Goal: Task Accomplishment & Management: Use online tool/utility

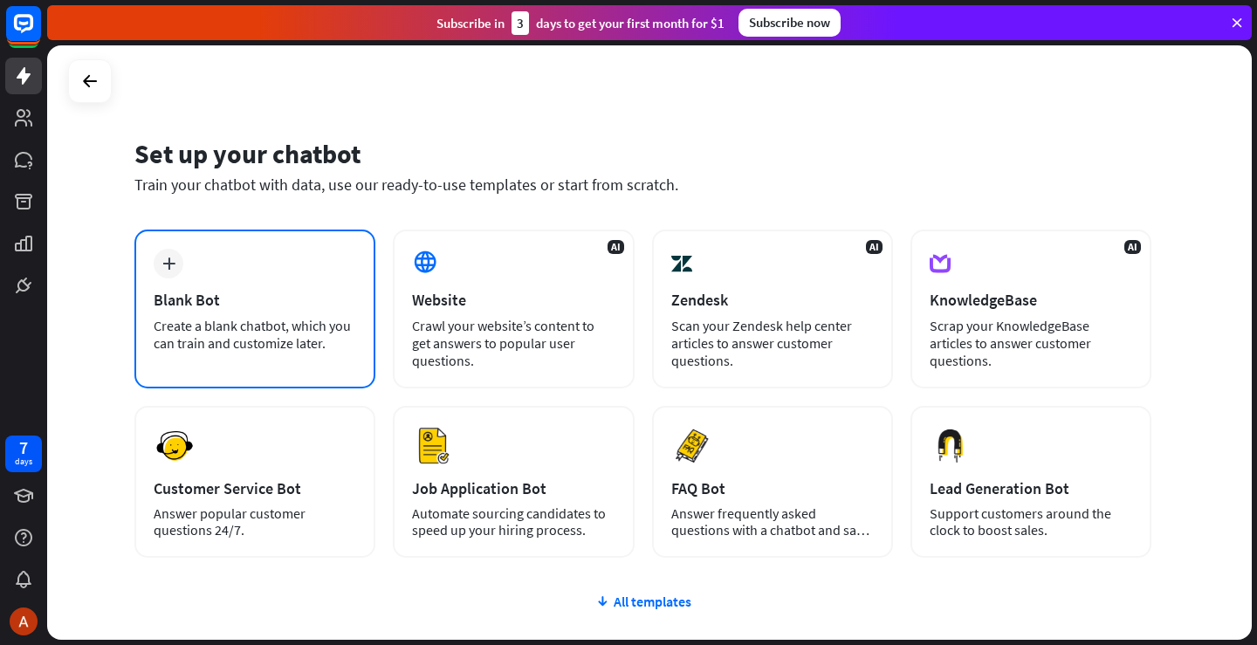
click at [291, 311] on div "plus Blank Bot Create a blank chatbot, which you can train and customize later." at bounding box center [254, 308] width 241 height 159
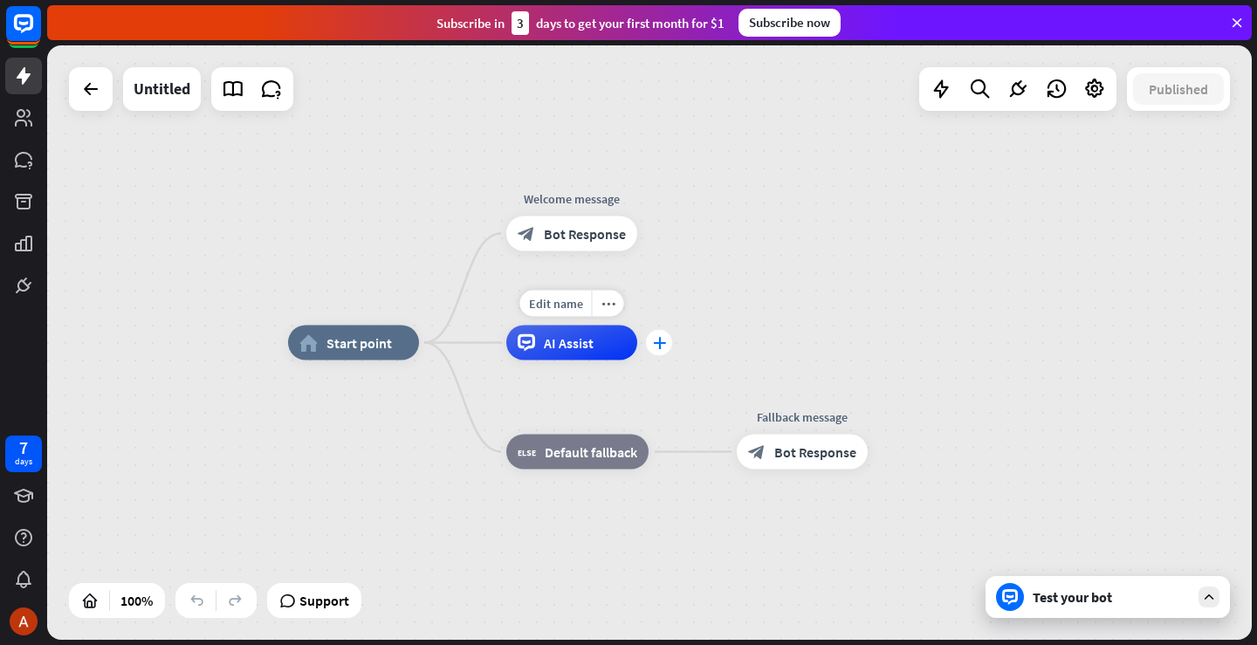
click at [664, 337] on icon "plus" at bounding box center [659, 343] width 13 height 12
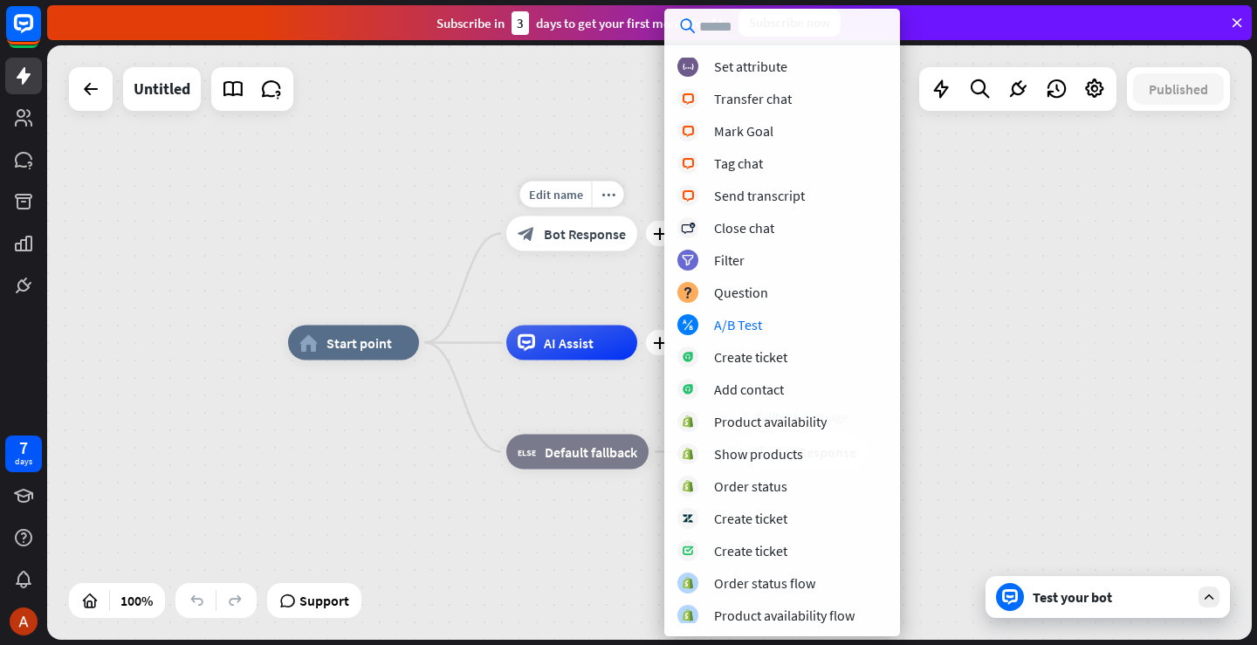
scroll to position [295, 0]
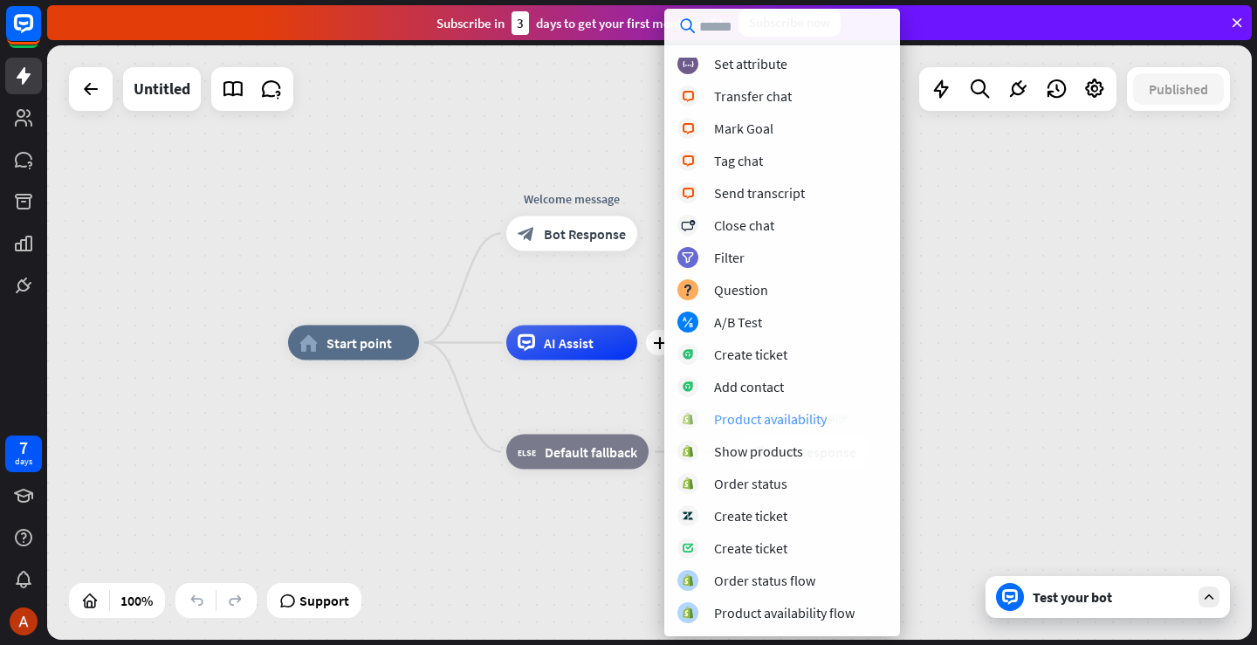
click at [772, 421] on div "Product availability" at bounding box center [770, 418] width 113 height 17
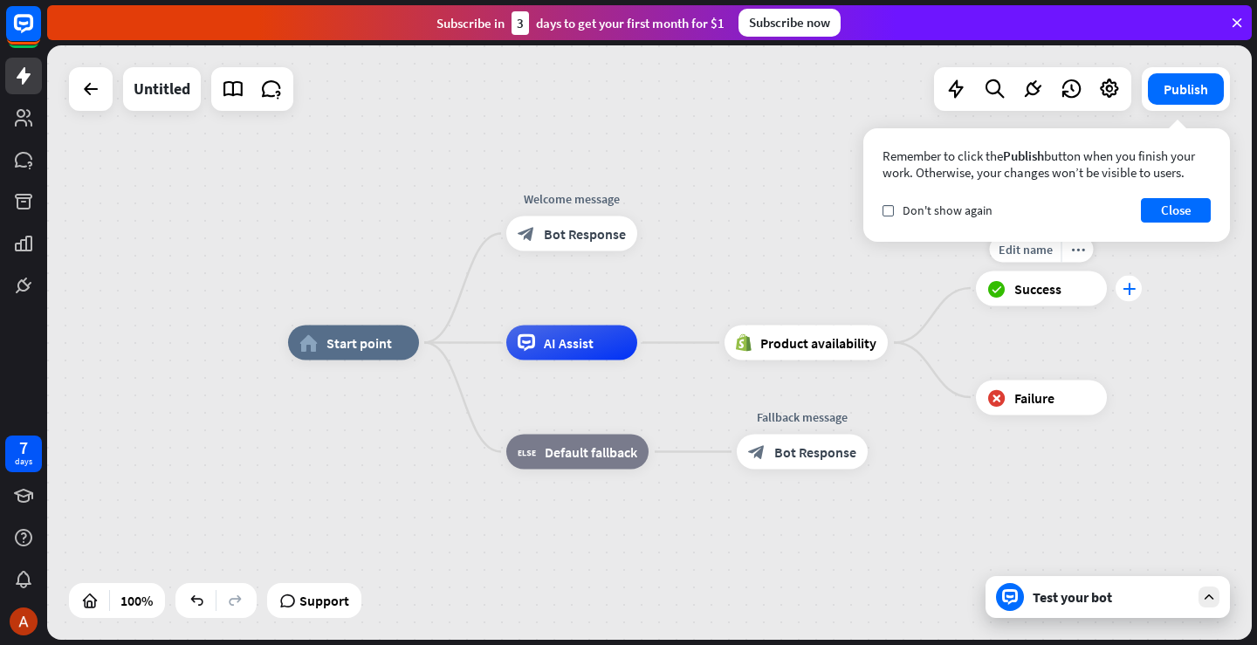
click at [1130, 298] on div "plus" at bounding box center [1128, 288] width 26 height 26
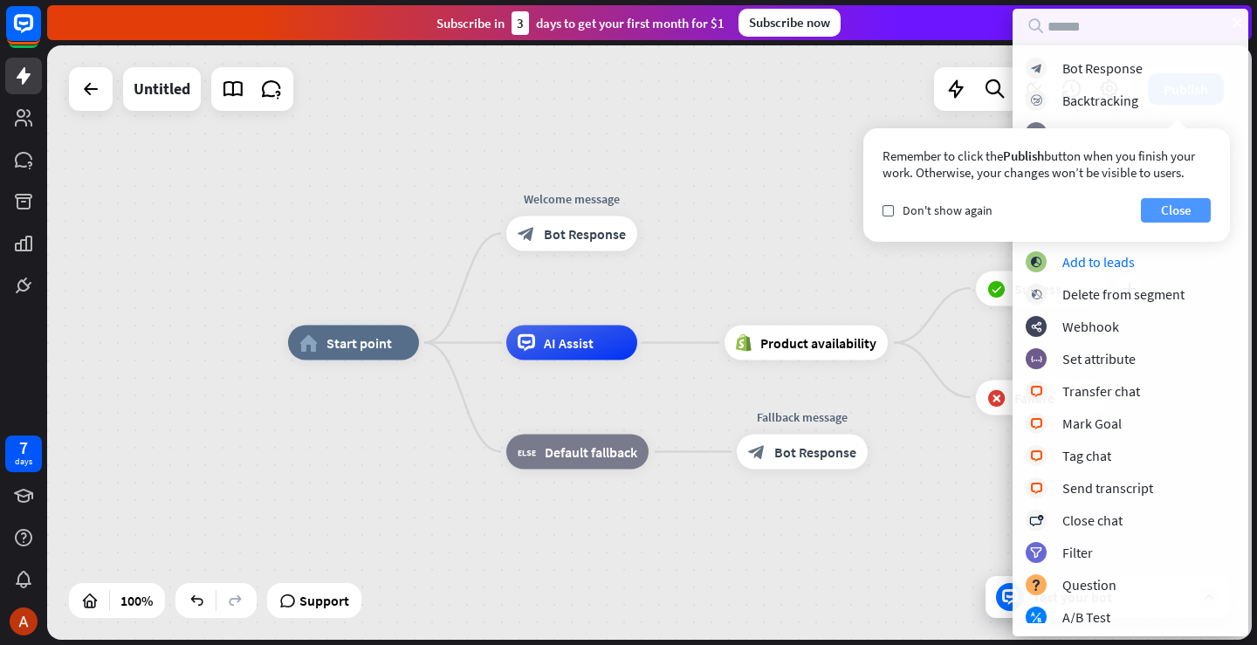
click at [1160, 206] on button "Close" at bounding box center [1175, 210] width 70 height 24
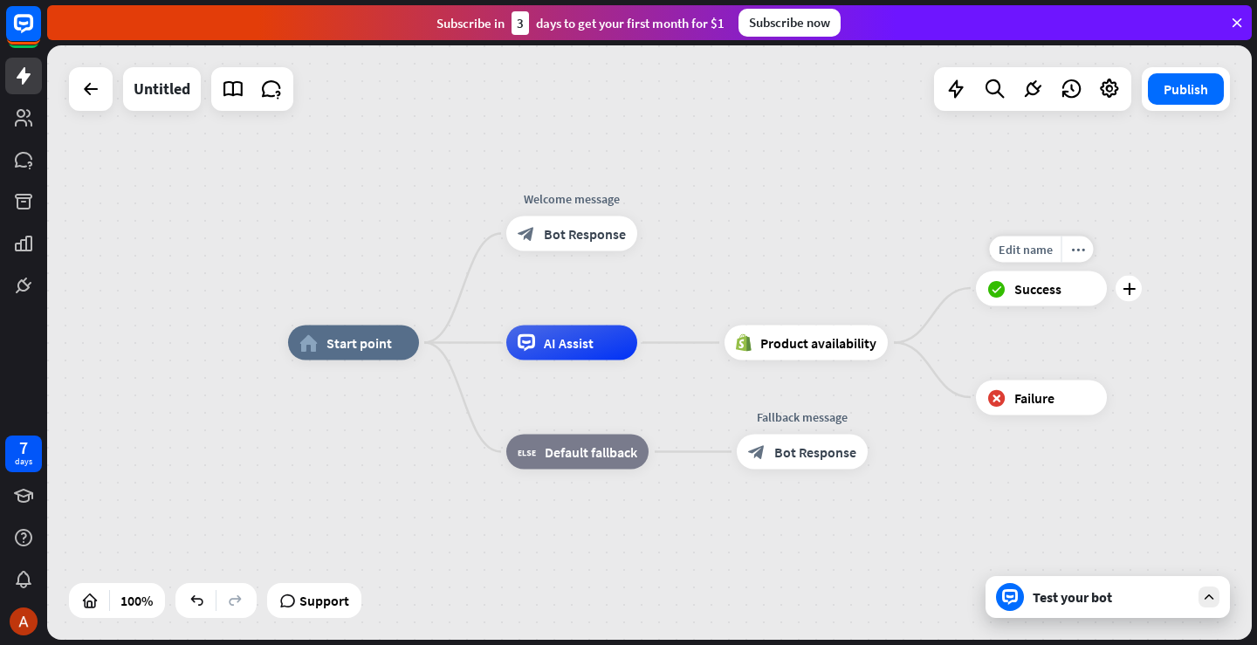
click at [1106, 302] on div "Edit name more_horiz plus block_success Success" at bounding box center [1041, 288] width 131 height 35
click at [1128, 298] on div "plus" at bounding box center [1128, 288] width 26 height 26
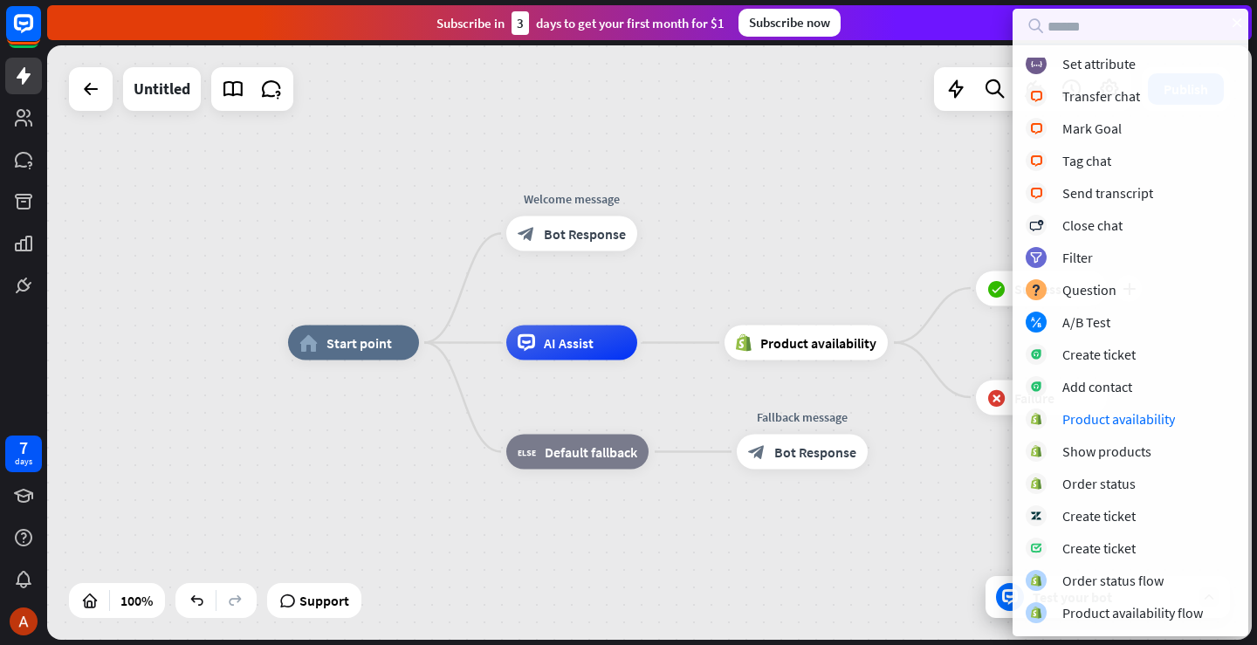
click at [812, 206] on div "home_2 Start point Welcome message block_bot_response Bot Response AI Assist Pr…" at bounding box center [649, 342] width 1204 height 594
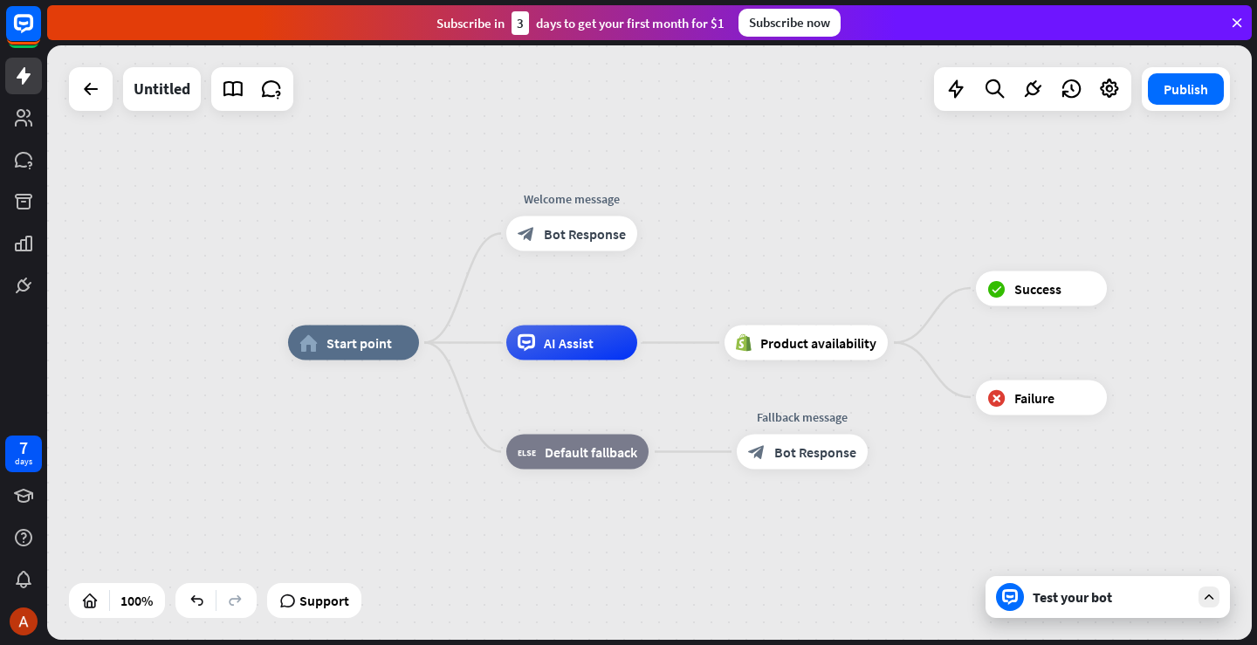
click at [1126, 599] on div "Test your bot" at bounding box center [1110, 596] width 157 height 17
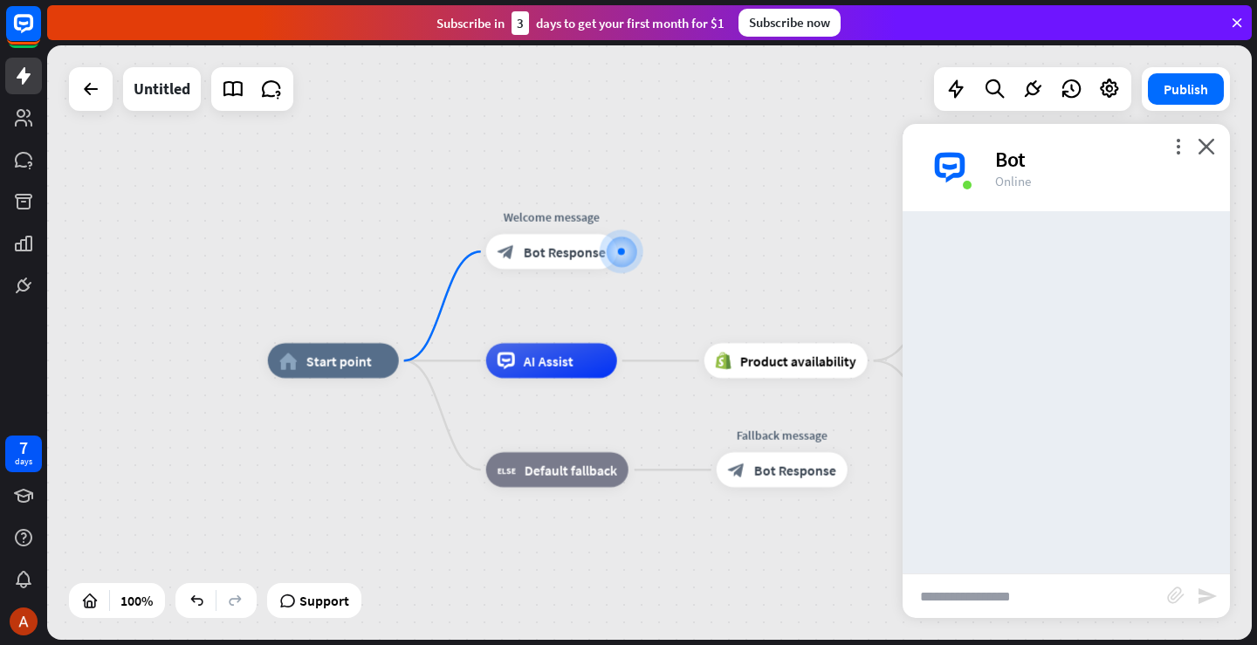
click at [1000, 599] on input "text" at bounding box center [1034, 596] width 264 height 44
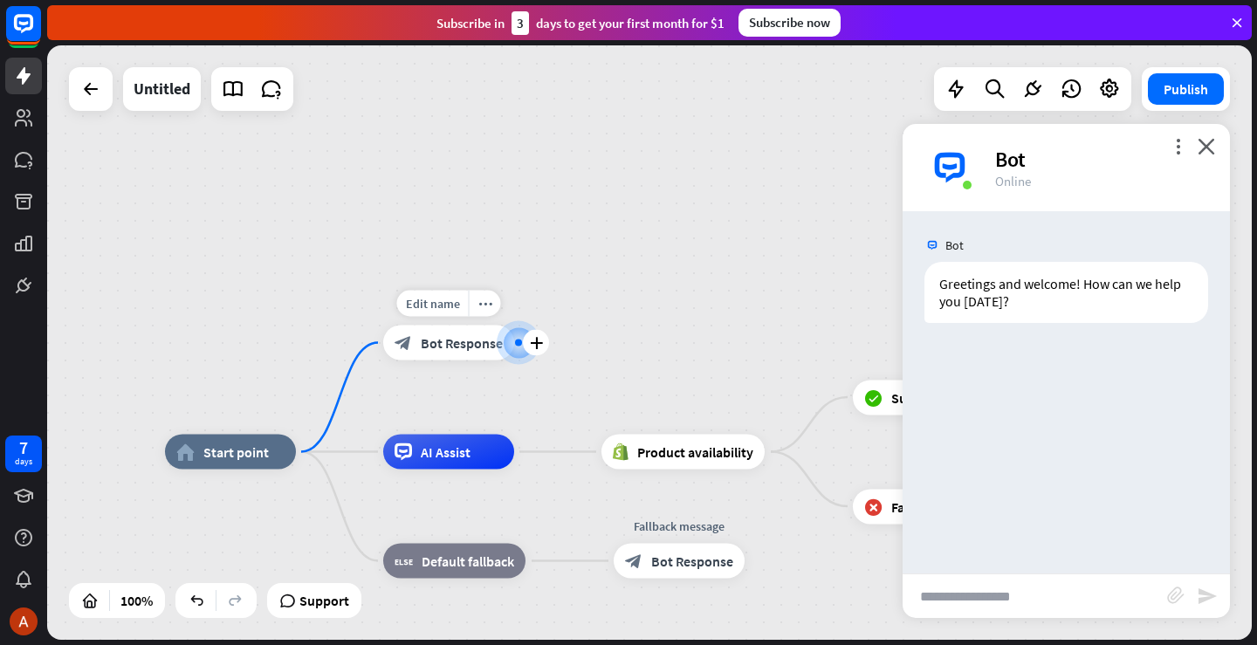
click at [524, 360] on div at bounding box center [519, 343] width 44 height 44
click at [540, 353] on div "plus" at bounding box center [536, 343] width 26 height 26
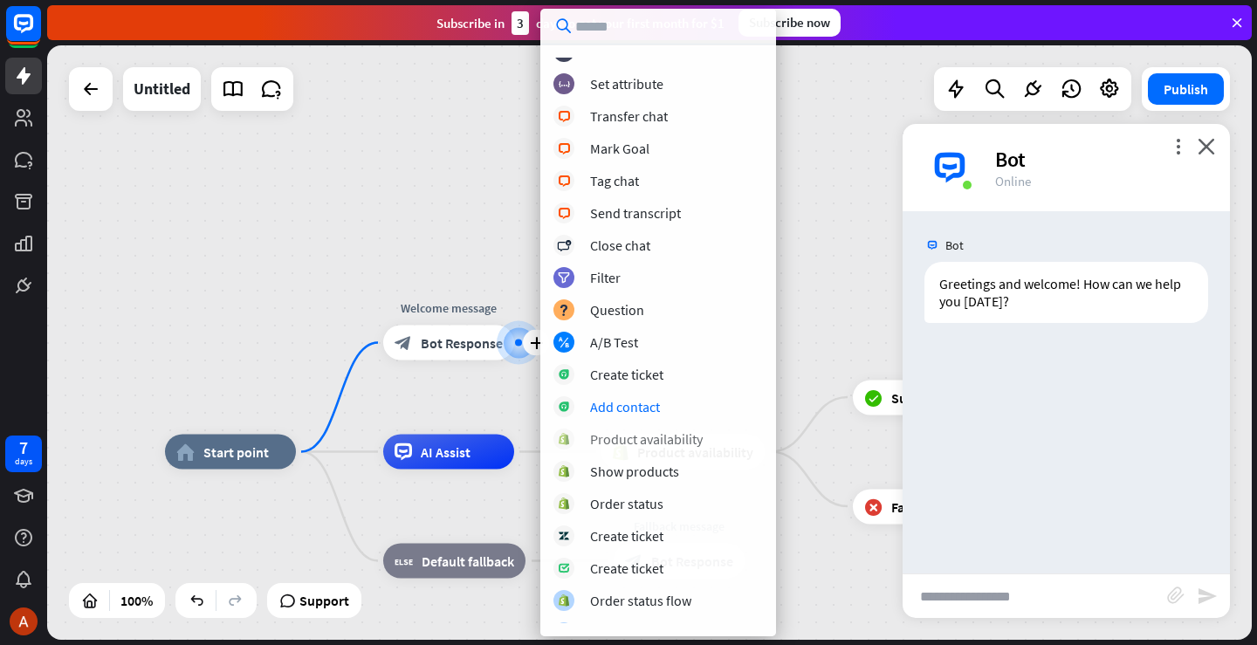
scroll to position [392, 0]
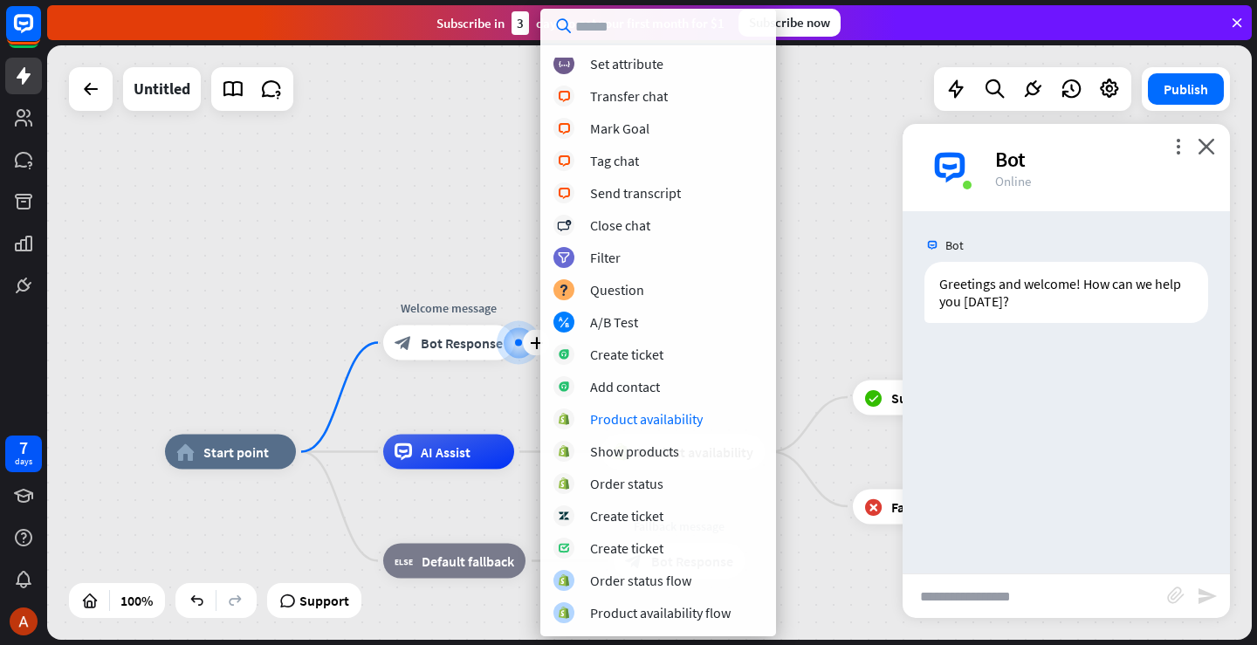
click at [471, 360] on div "Edit name more_horiz plus Welcome message block_bot_response Bot Response" at bounding box center [448, 342] width 131 height 35
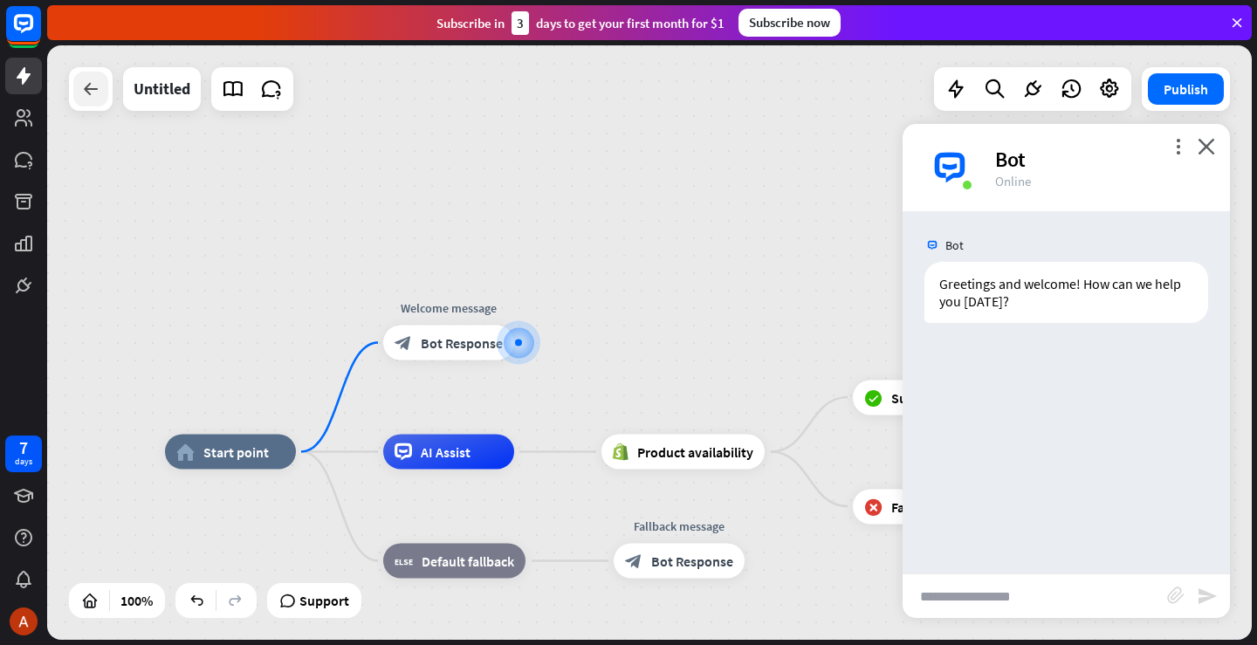
click at [83, 86] on icon at bounding box center [90, 89] width 21 height 21
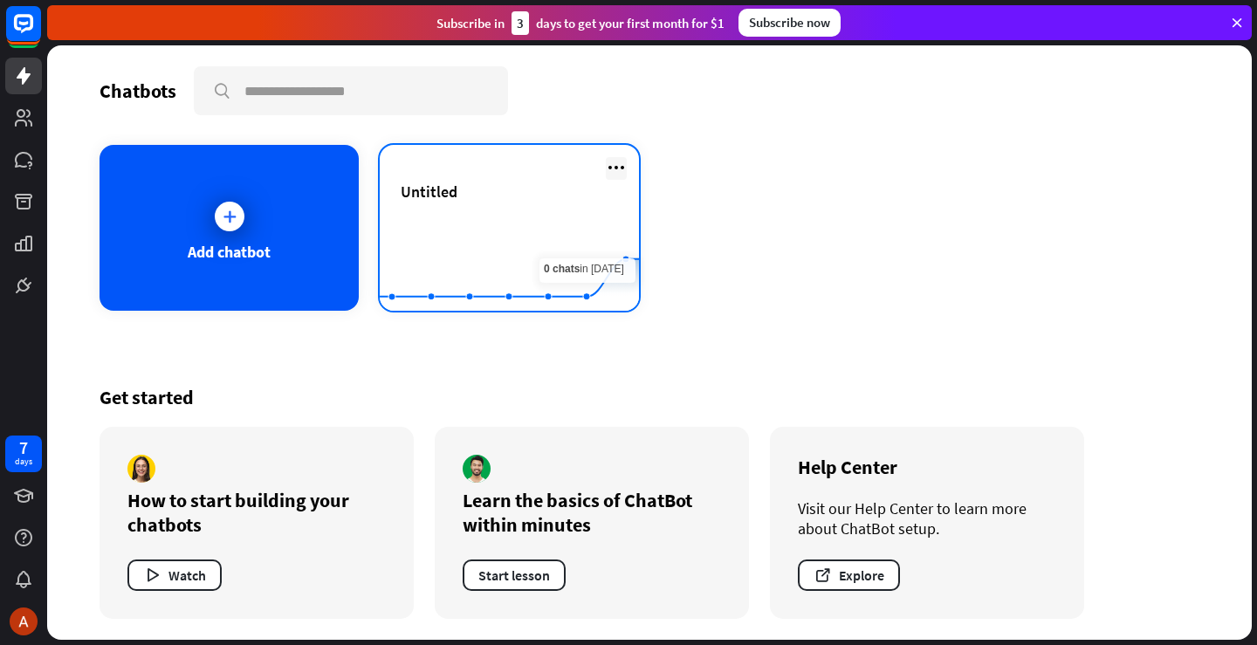
click at [614, 174] on icon at bounding box center [616, 167] width 21 height 21
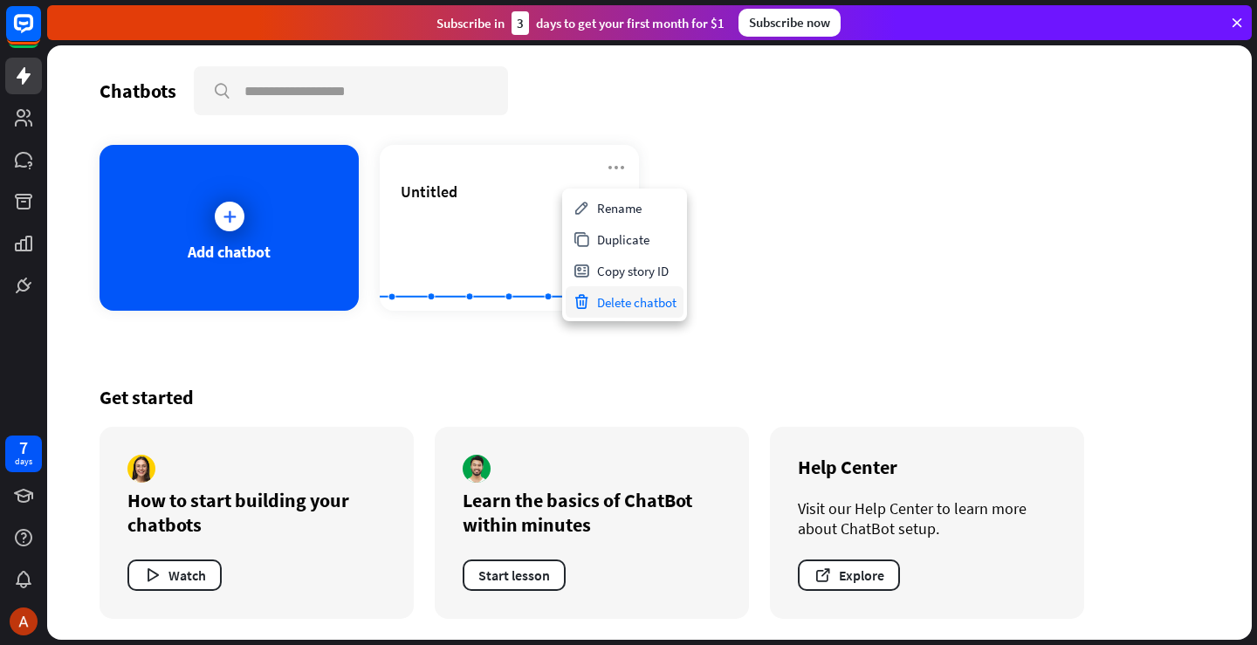
click at [621, 297] on div "Delete chatbot" at bounding box center [624, 301] width 118 height 31
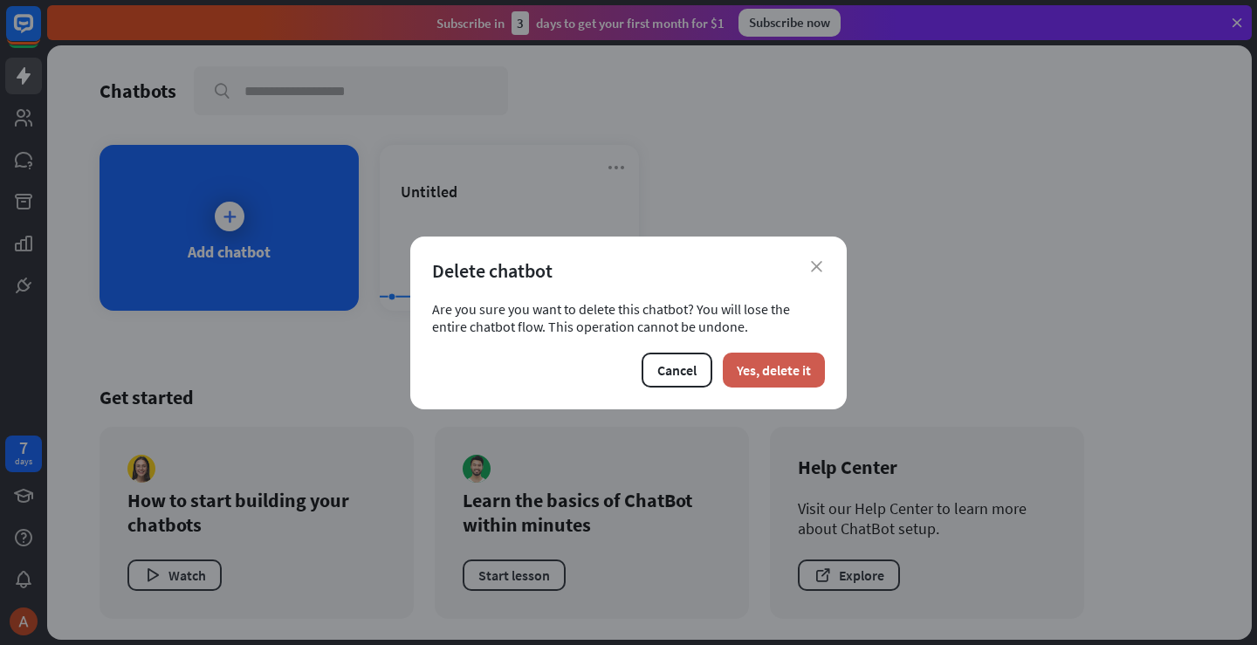
click at [795, 363] on button "Yes, delete it" at bounding box center [774, 370] width 102 height 35
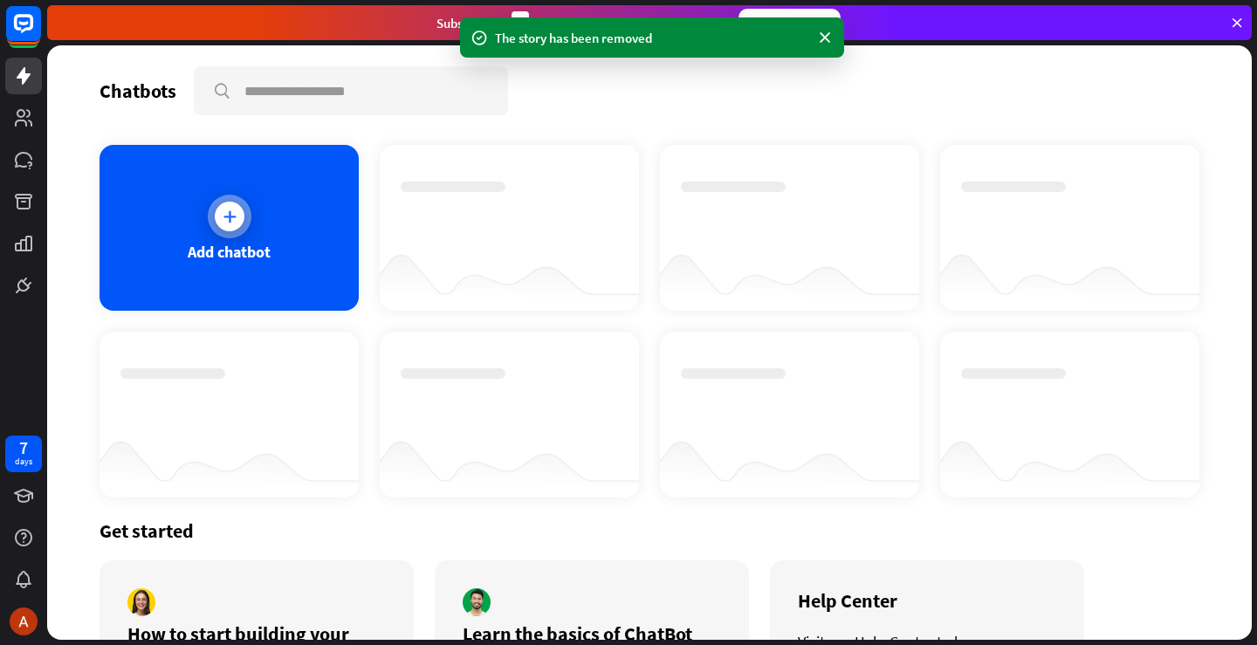
click at [184, 224] on div "Add chatbot" at bounding box center [228, 228] width 259 height 166
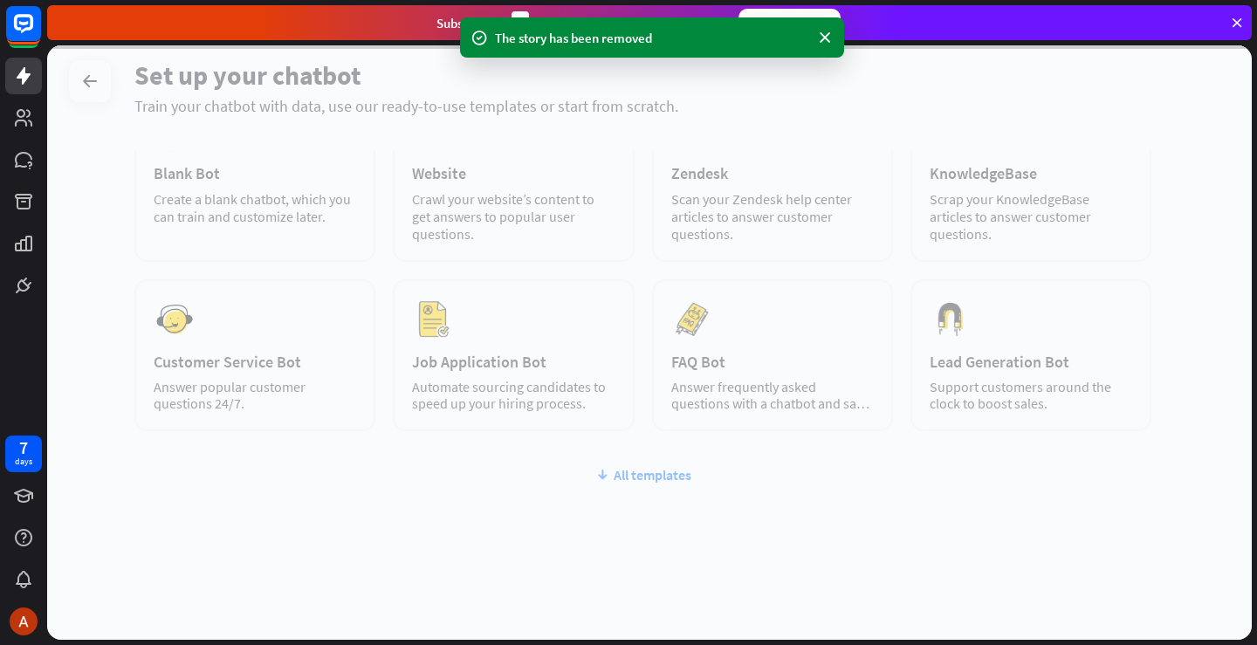
scroll to position [127, 0]
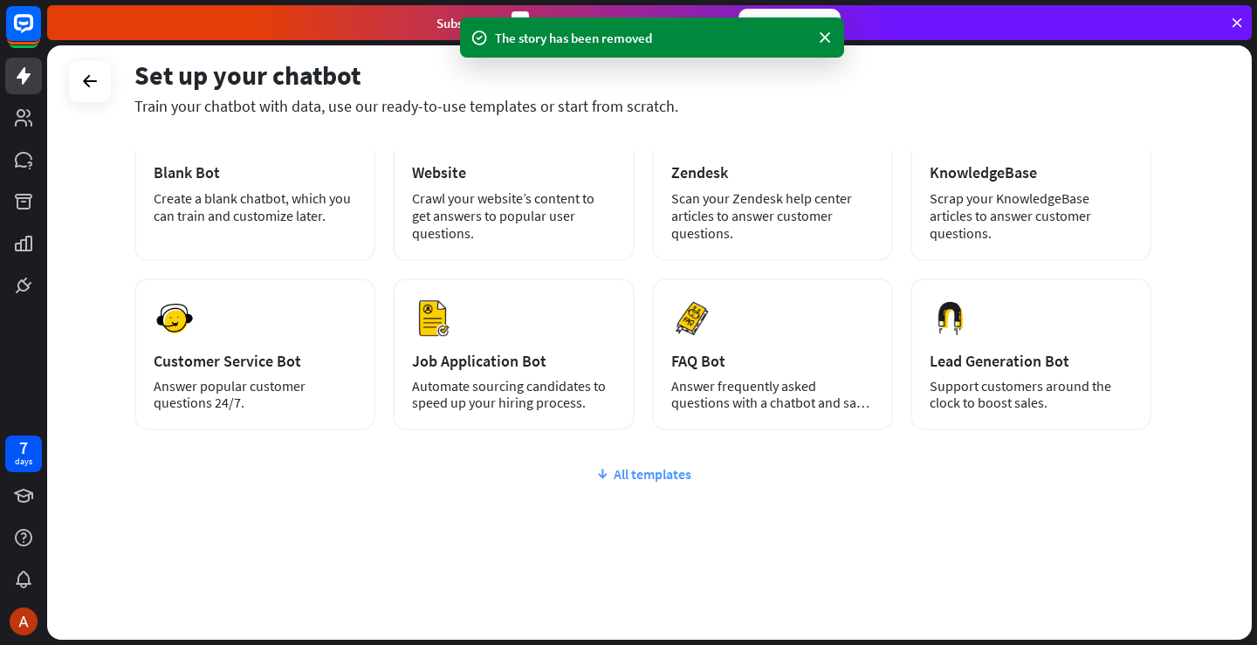
click at [611, 476] on div "All templates" at bounding box center [642, 473] width 1017 height 17
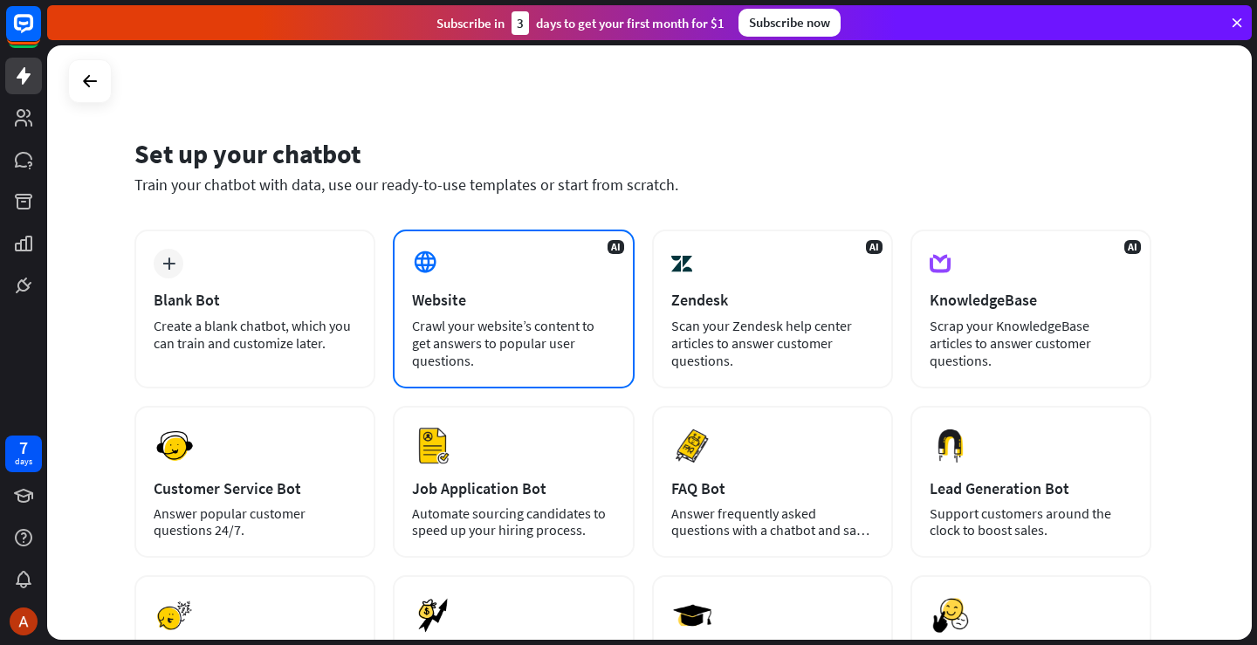
scroll to position [379, 0]
